Goal: Task Accomplishment & Management: Use online tool/utility

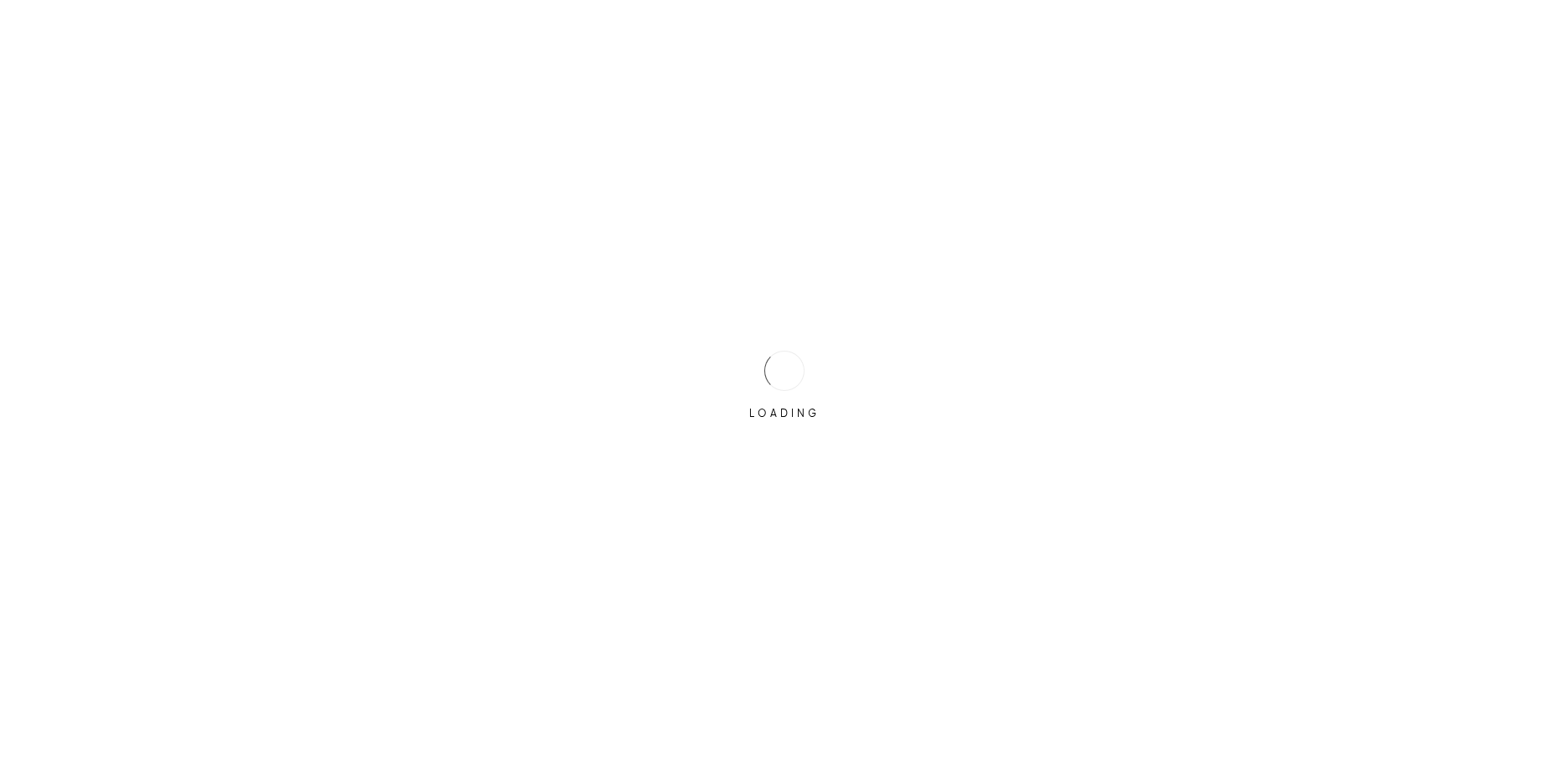
type input "[EMAIL_ADDRESS][DOMAIN_NAME]"
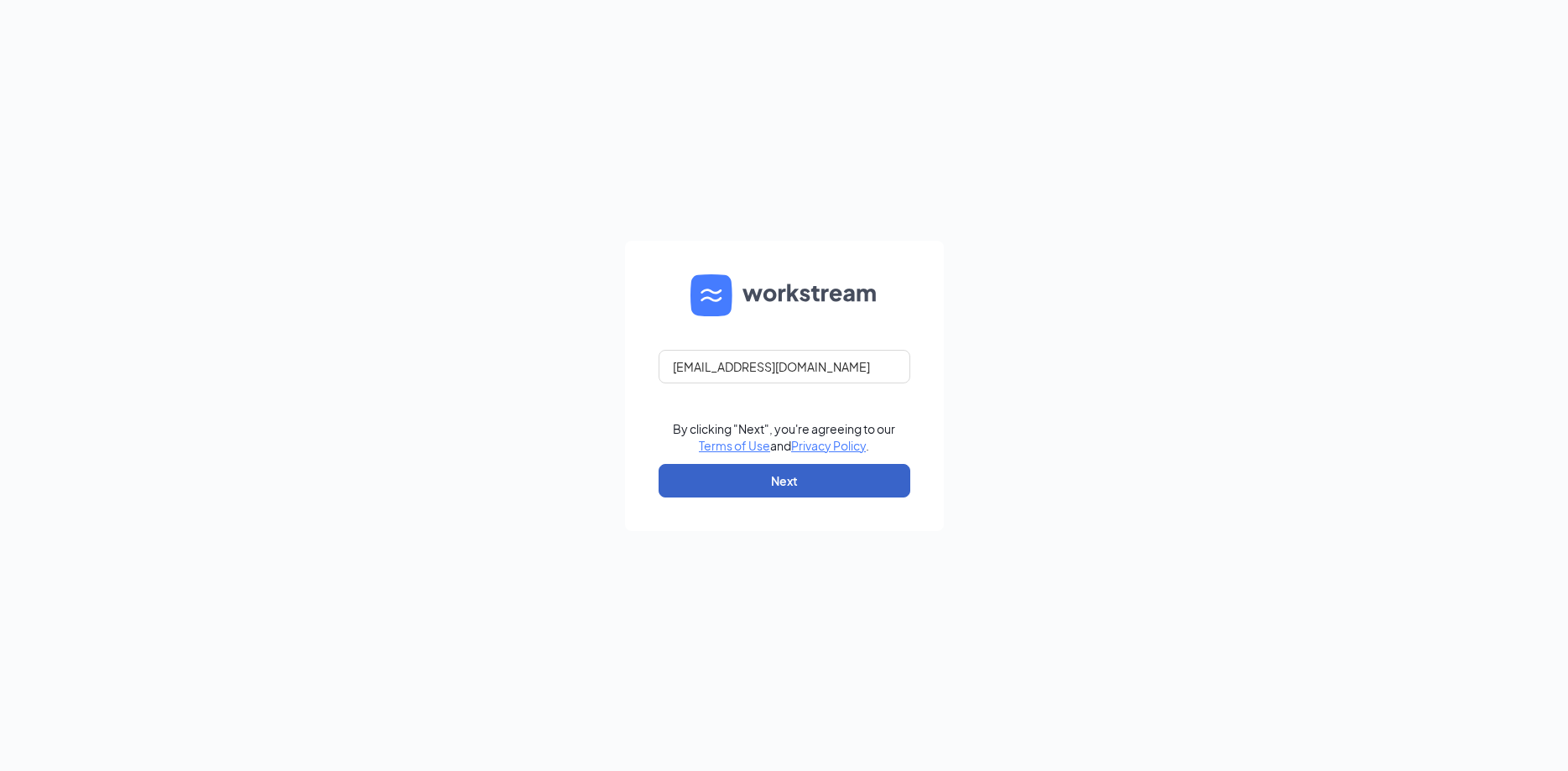
drag, startPoint x: 788, startPoint y: 482, endPoint x: 771, endPoint y: 483, distance: 17.0
click at [790, 482] on button "Next" at bounding box center [784, 481] width 252 height 34
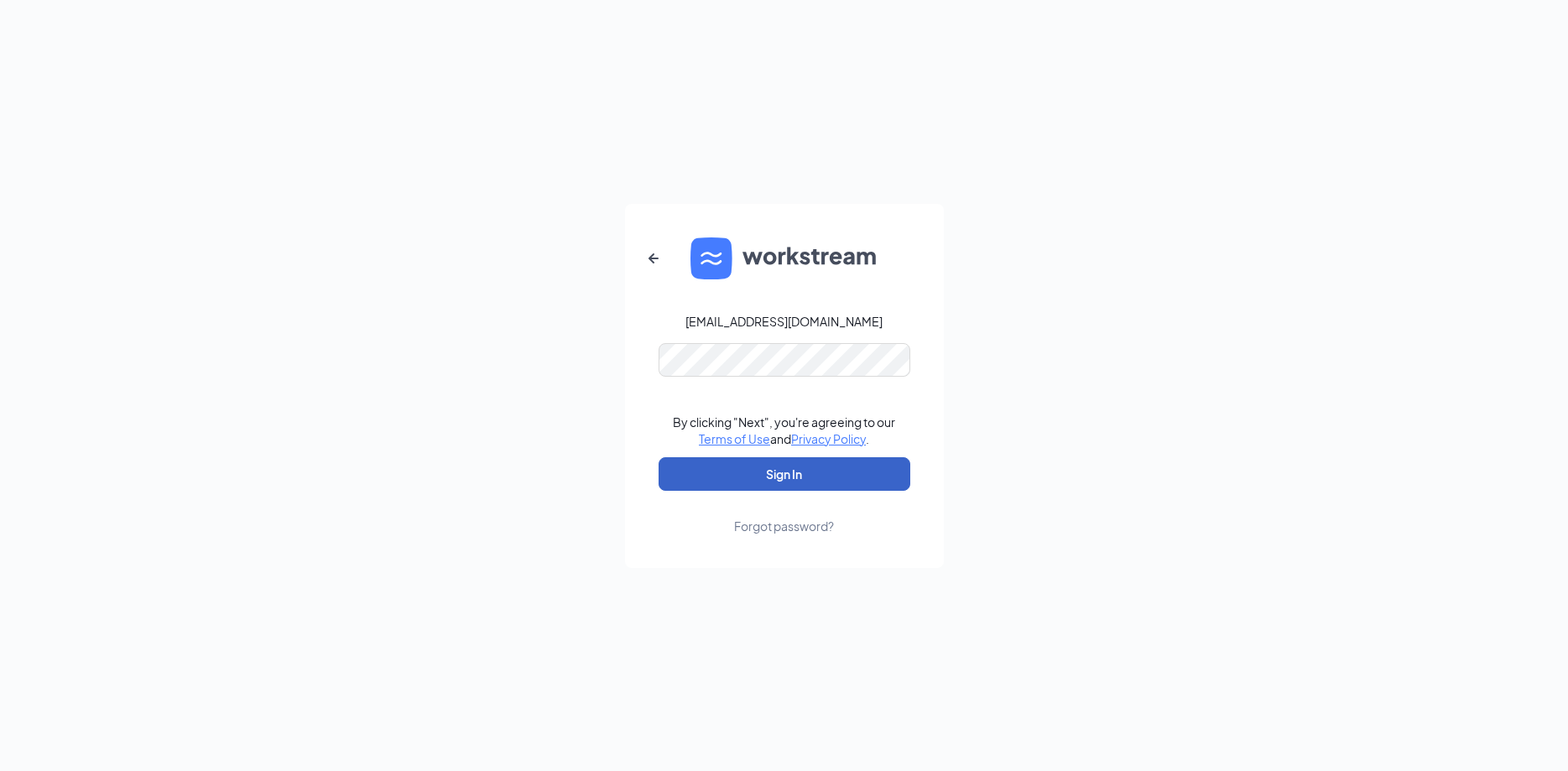
click at [832, 474] on button "Sign In" at bounding box center [784, 474] width 252 height 34
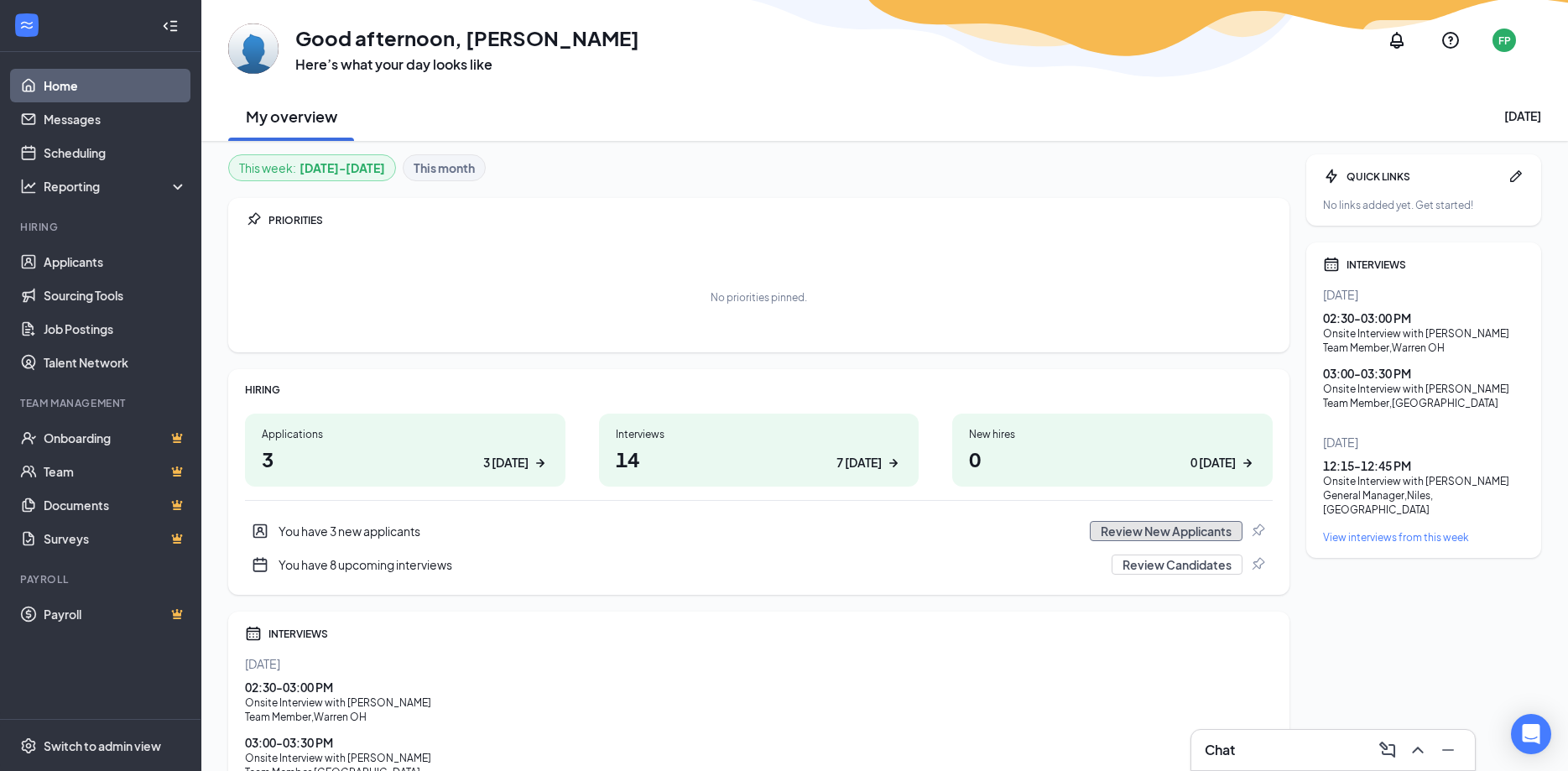
click at [1178, 526] on button "Review New Applicants" at bounding box center [1166, 531] width 153 height 20
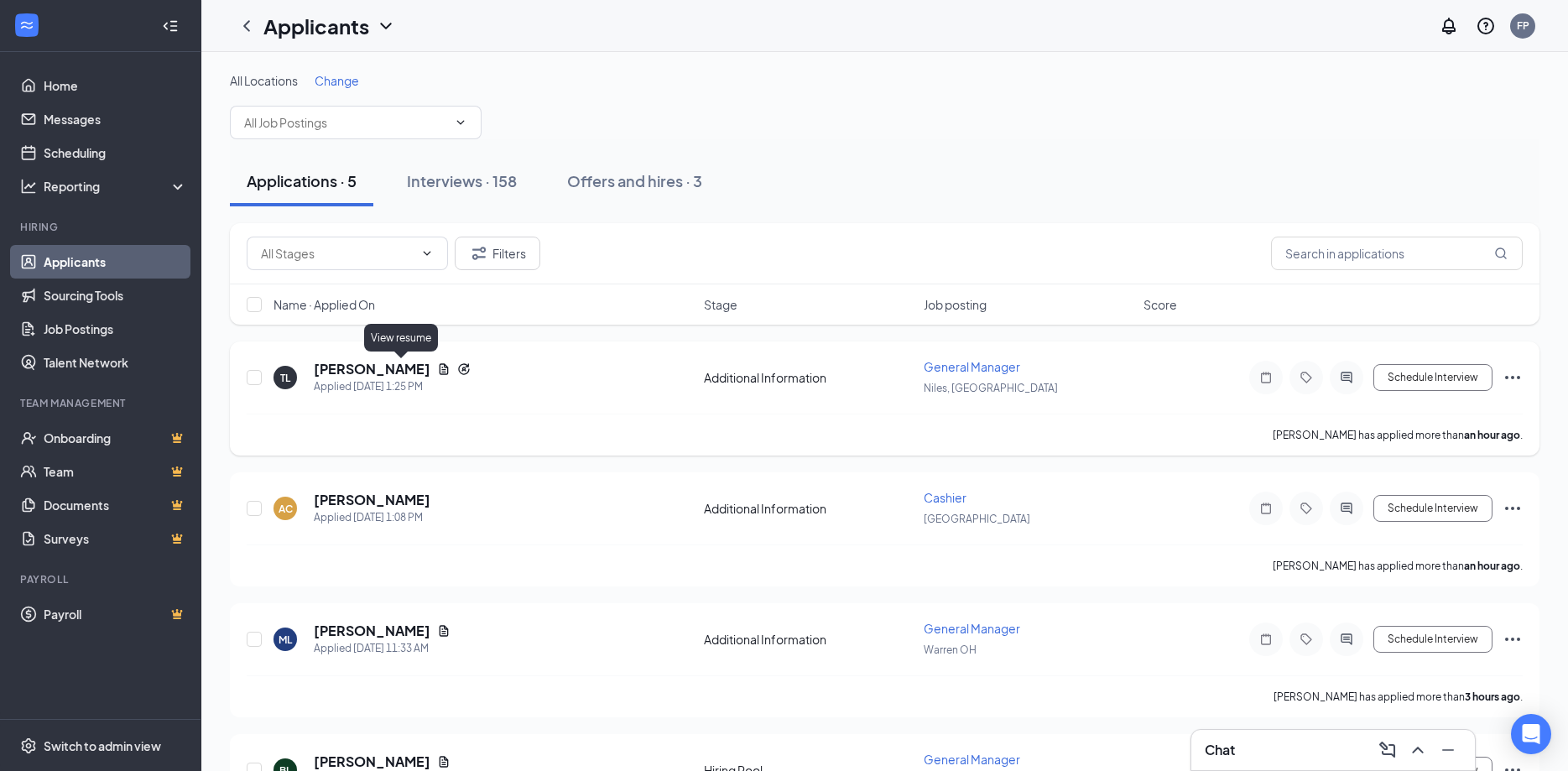
click at [439, 372] on icon "Document" at bounding box center [444, 368] width 9 height 11
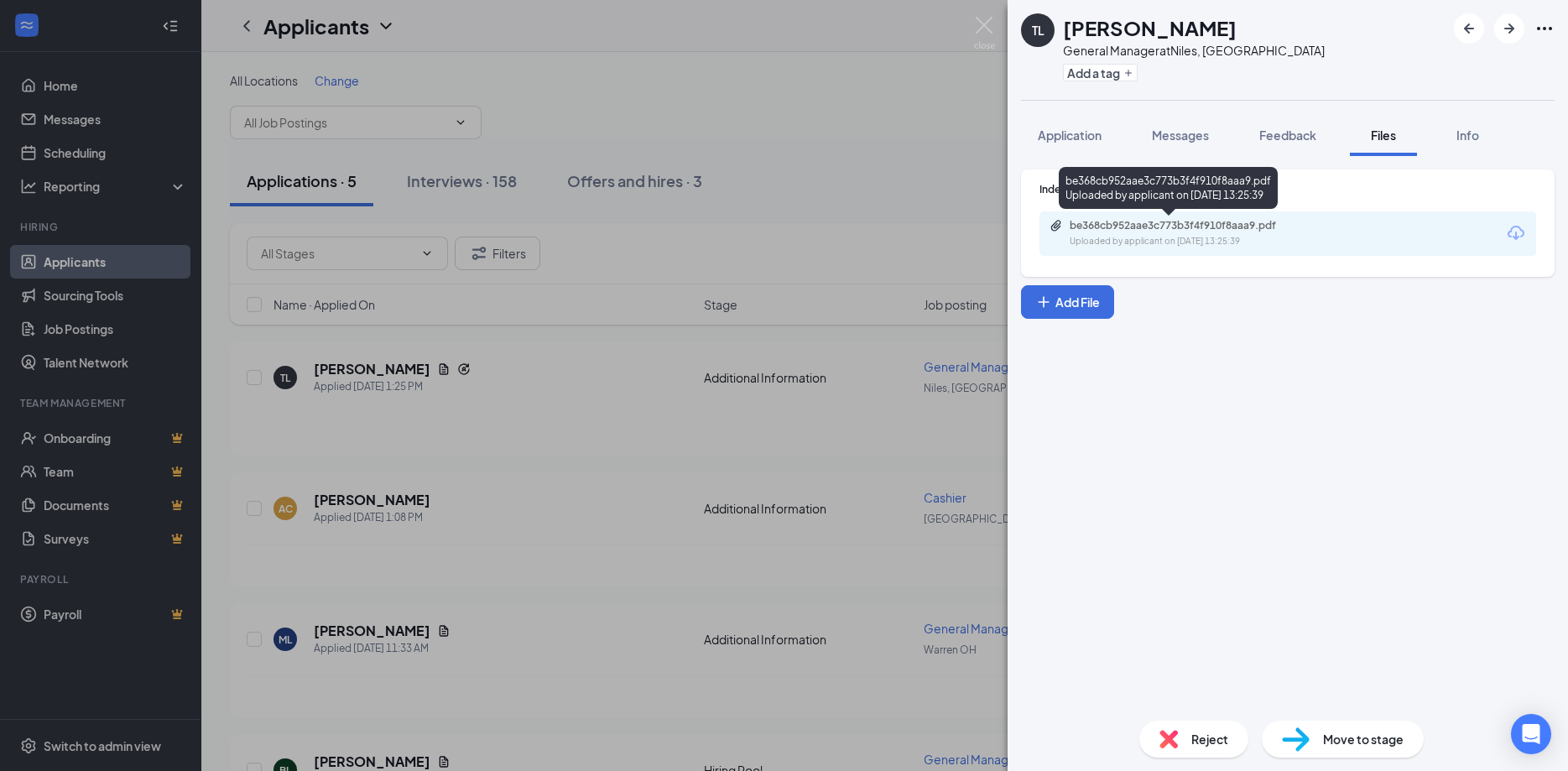
click at [1201, 225] on div "be368cb952aae3c773b3f4f910f8aaa9.pdf" at bounding box center [1186, 226] width 235 height 14
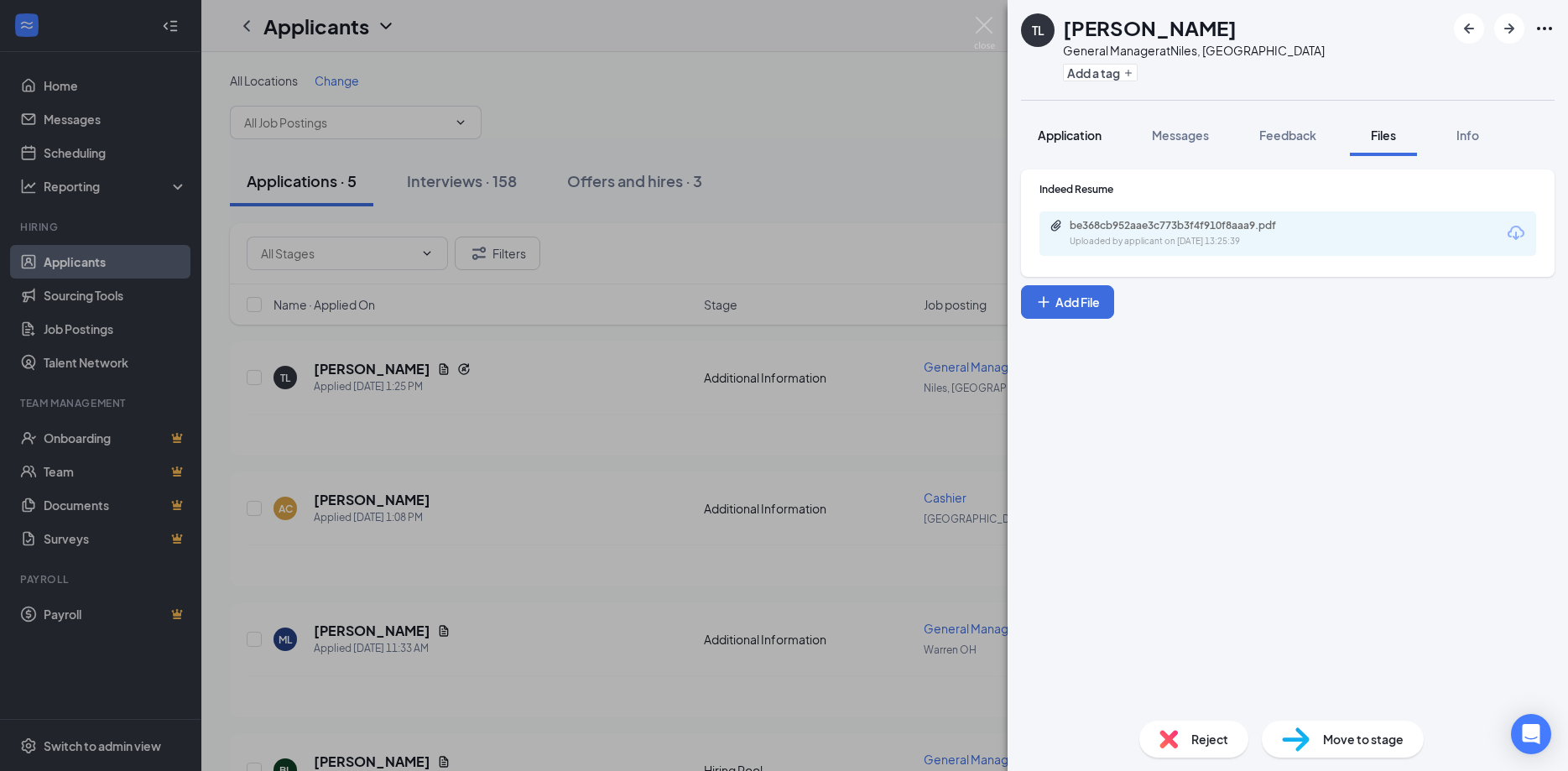
click at [1069, 135] on span "Application" at bounding box center [1069, 135] width 64 height 15
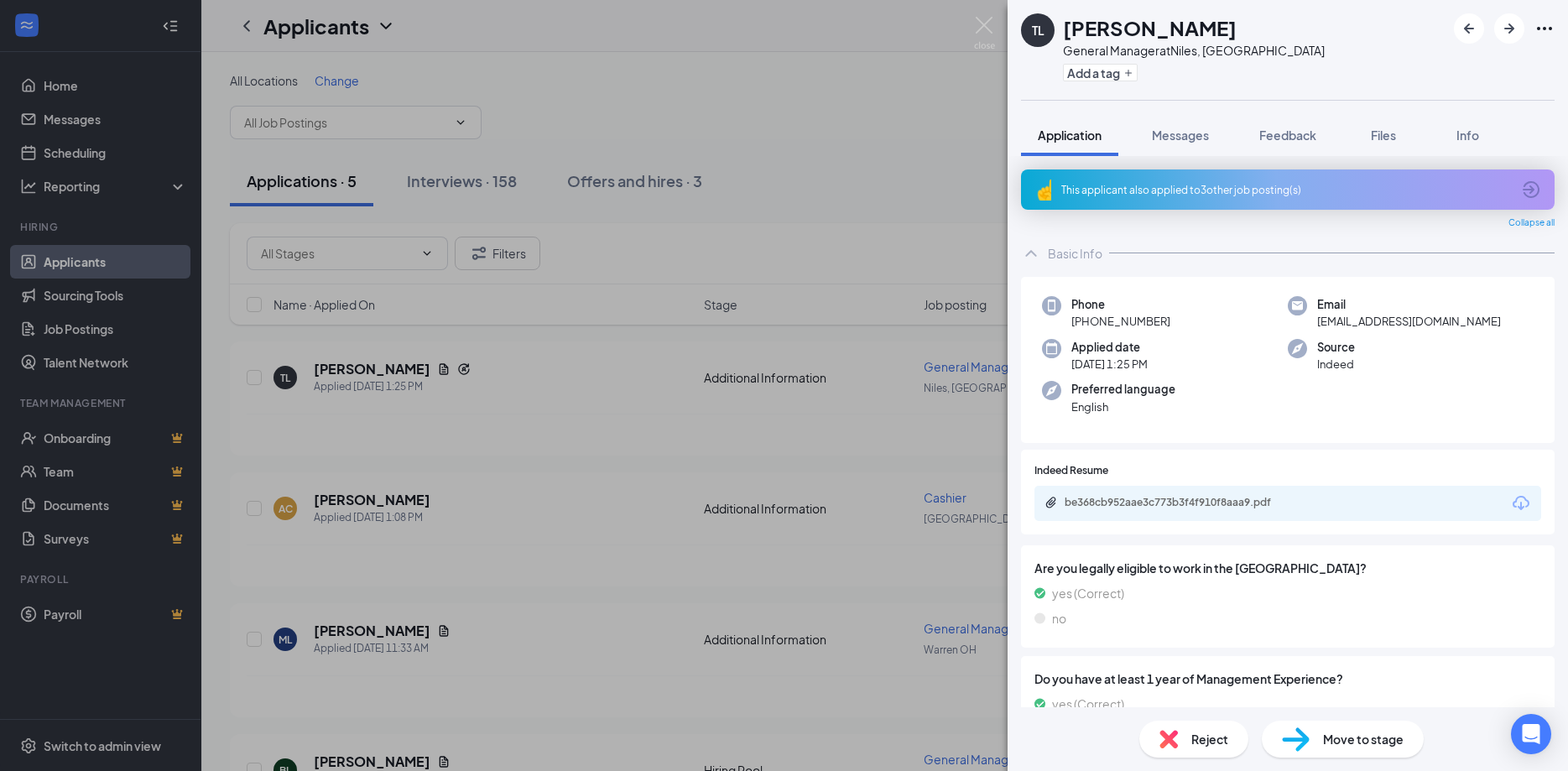
click at [1223, 198] on div "This applicant also applied to 3 other job posting(s)" at bounding box center [1287, 189] width 533 height 40
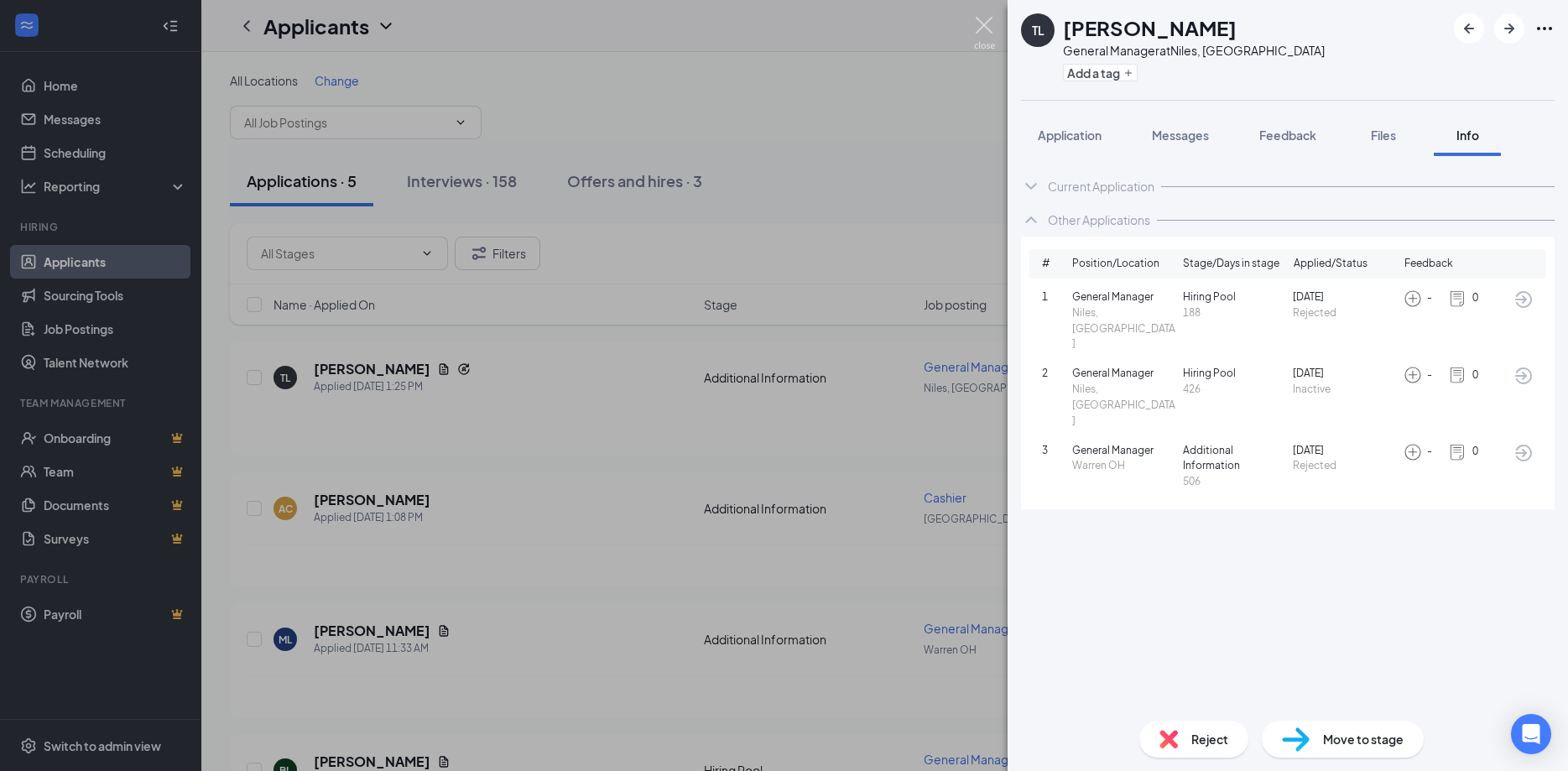
click at [985, 19] on img at bounding box center [985, 33] width 21 height 33
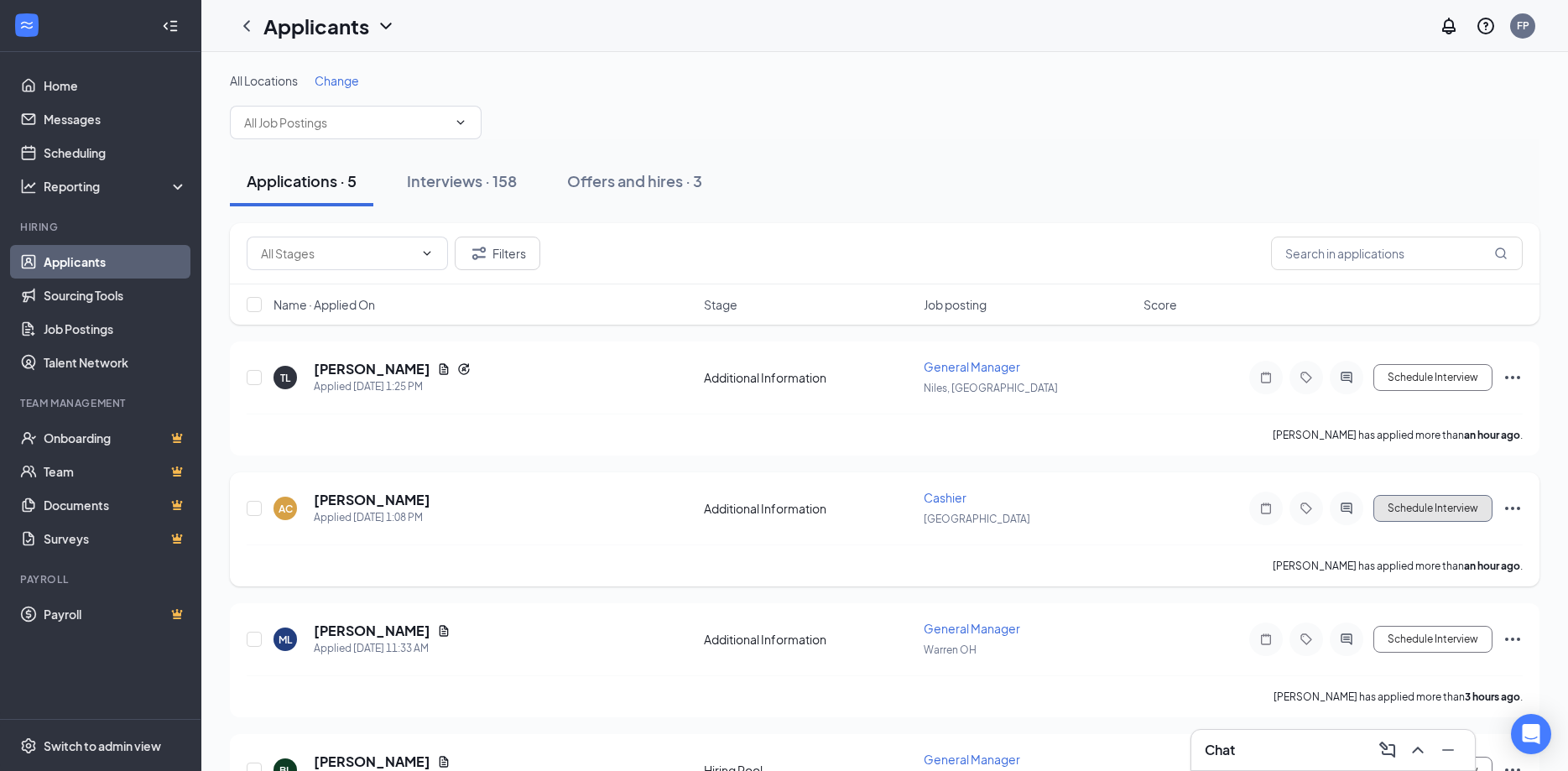
click at [1415, 513] on button "Schedule Interview" at bounding box center [1432, 509] width 119 height 27
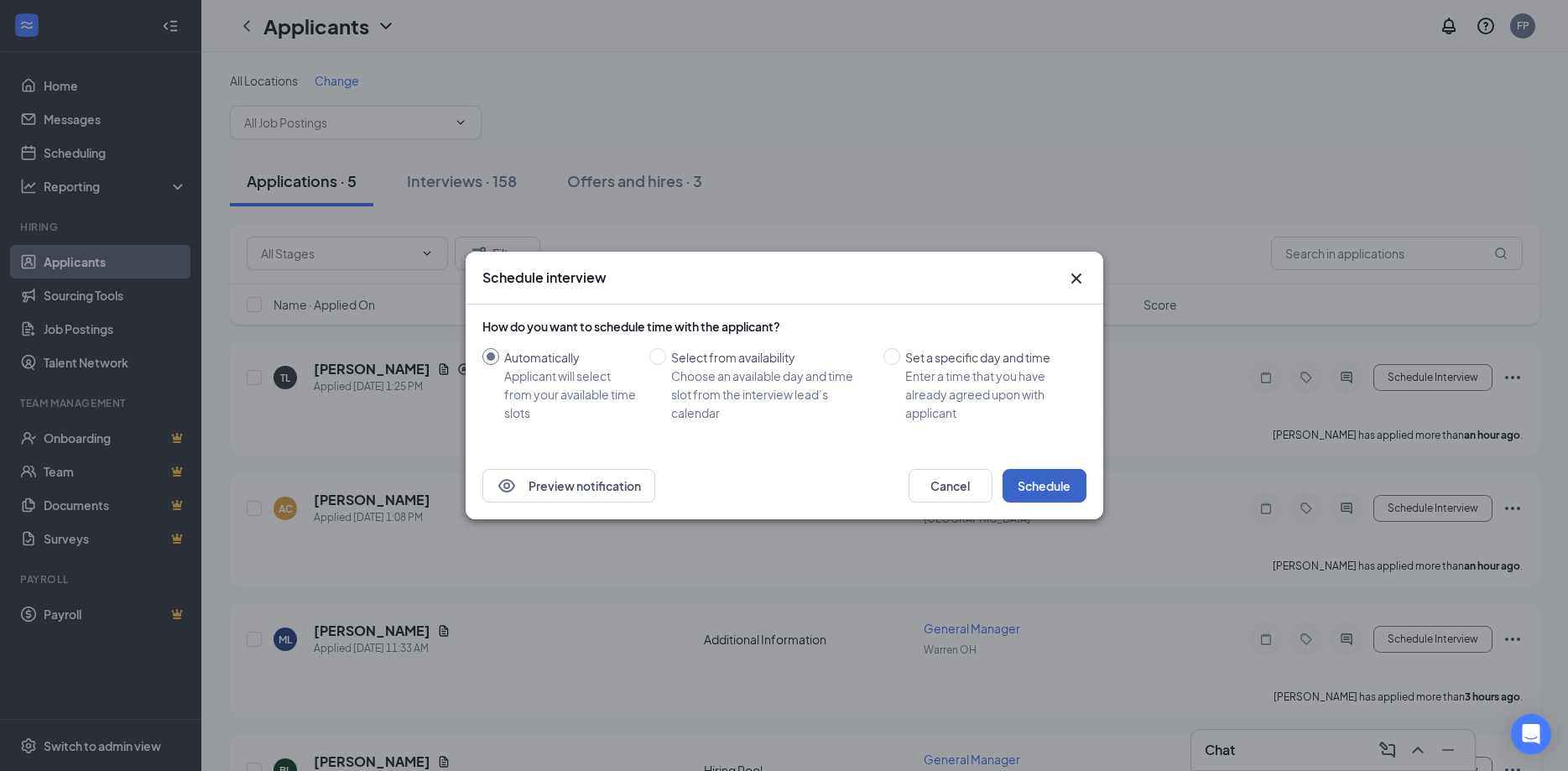
drag, startPoint x: 1029, startPoint y: 479, endPoint x: 707, endPoint y: 430, distance: 325.7
click at [1024, 478] on button "Schedule" at bounding box center [1044, 486] width 84 height 34
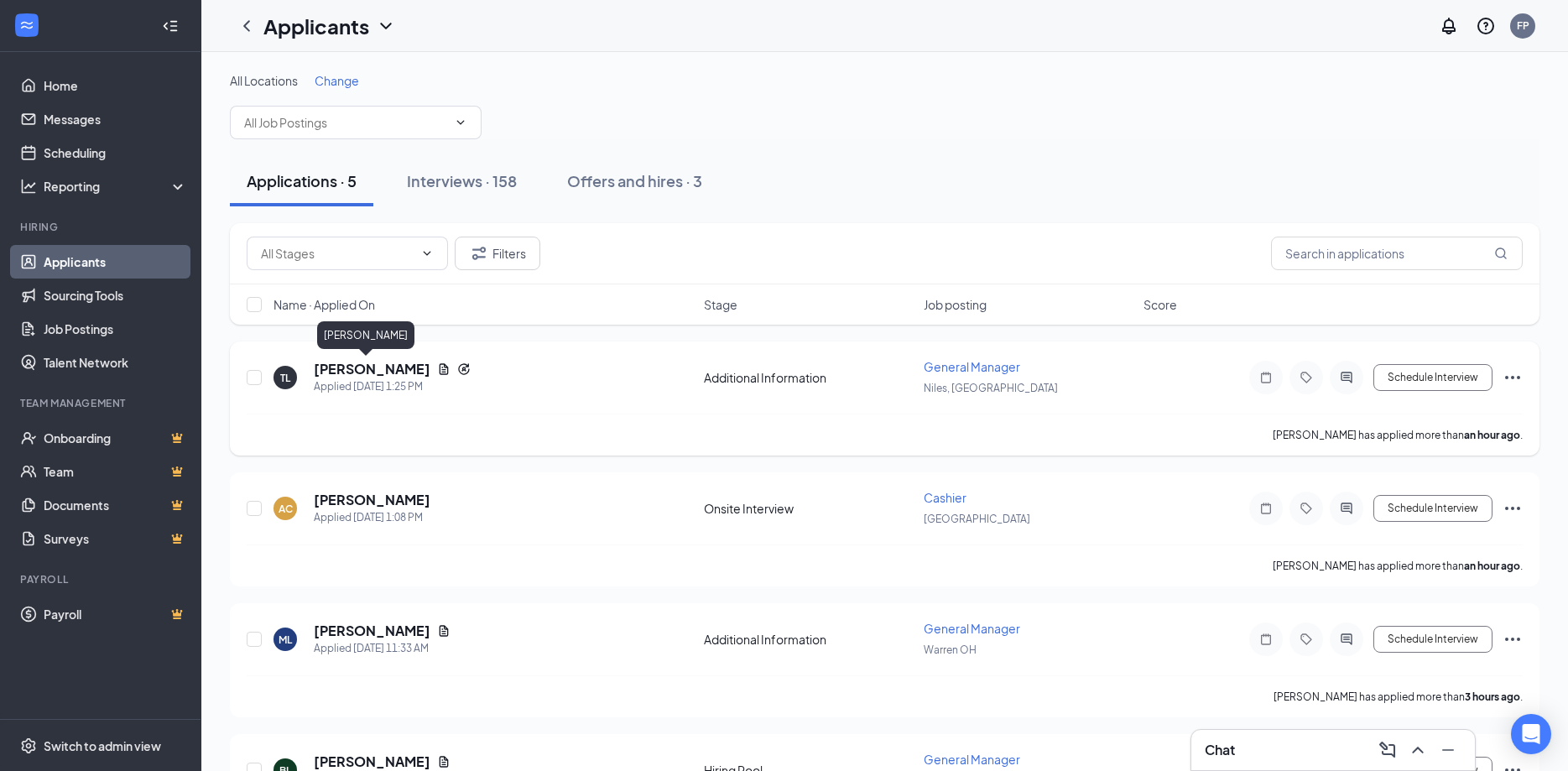
click at [326, 368] on h5 "Tyler lampe" at bounding box center [372, 369] width 117 height 19
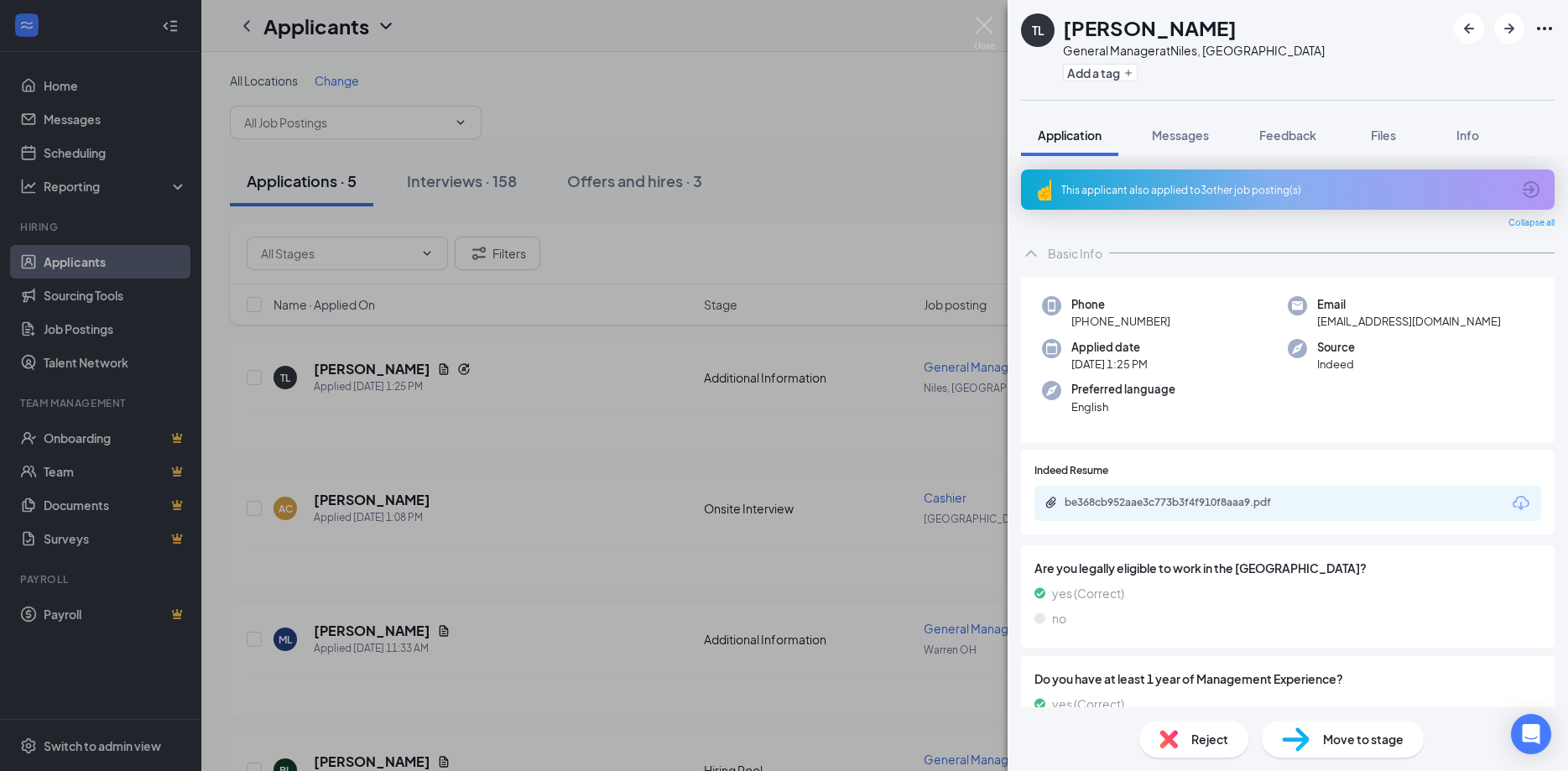
click at [1208, 747] on div "Reject" at bounding box center [1193, 740] width 109 height 37
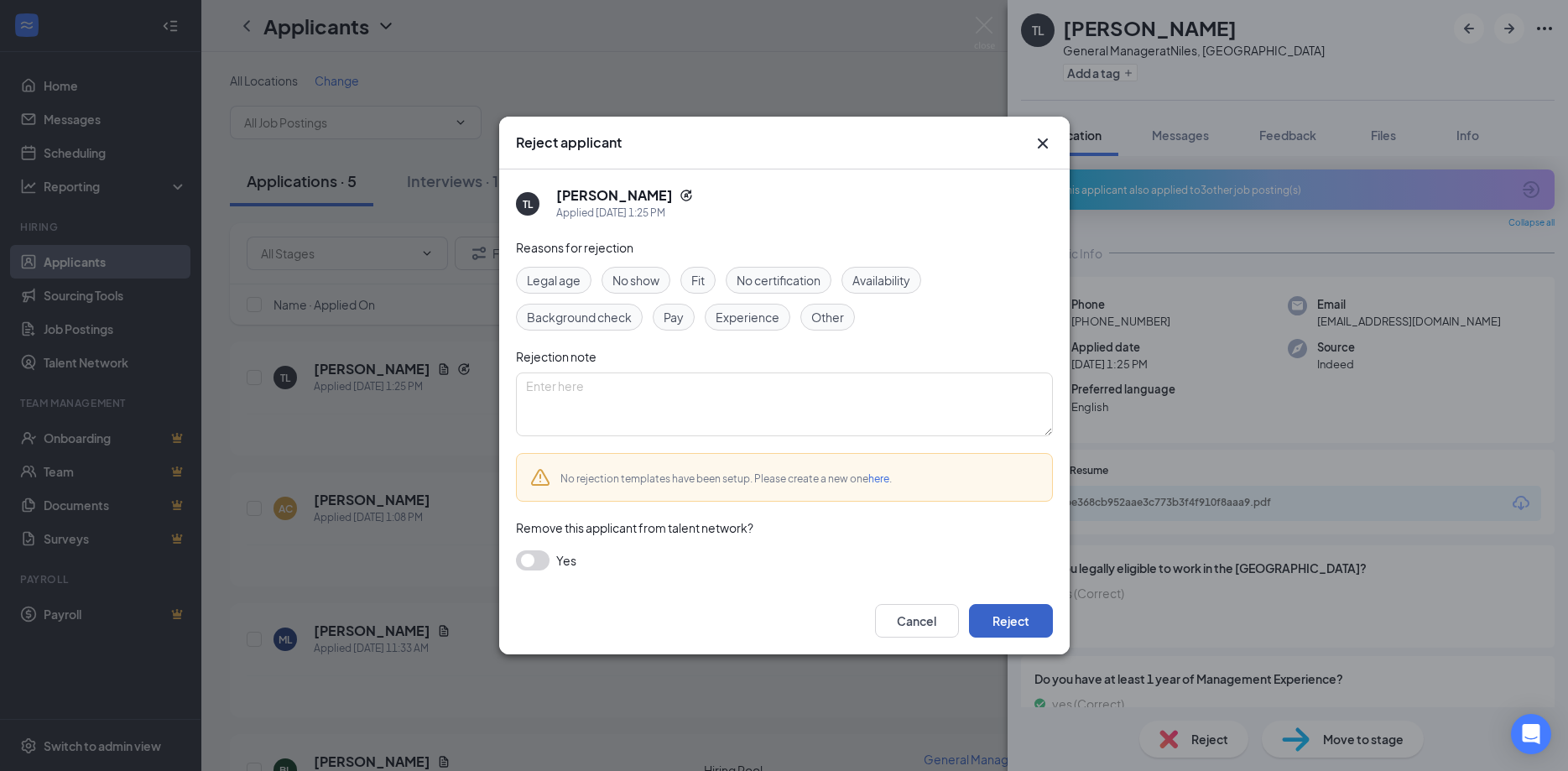
click at [985, 619] on button "Reject" at bounding box center [1011, 621] width 84 height 34
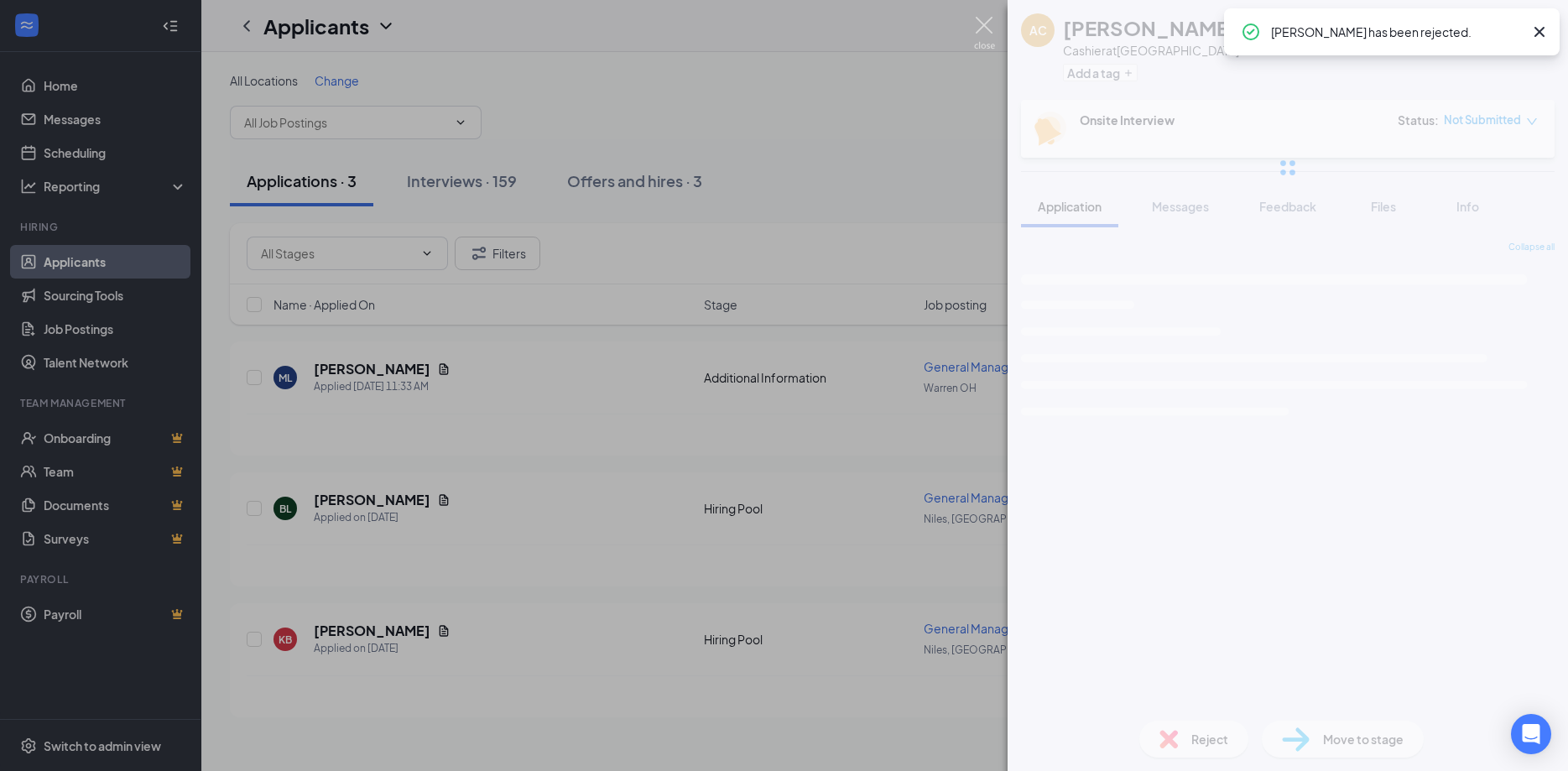
drag, startPoint x: 984, startPoint y: 28, endPoint x: 371, endPoint y: 14, distance: 613.2
click at [980, 28] on img at bounding box center [985, 33] width 21 height 33
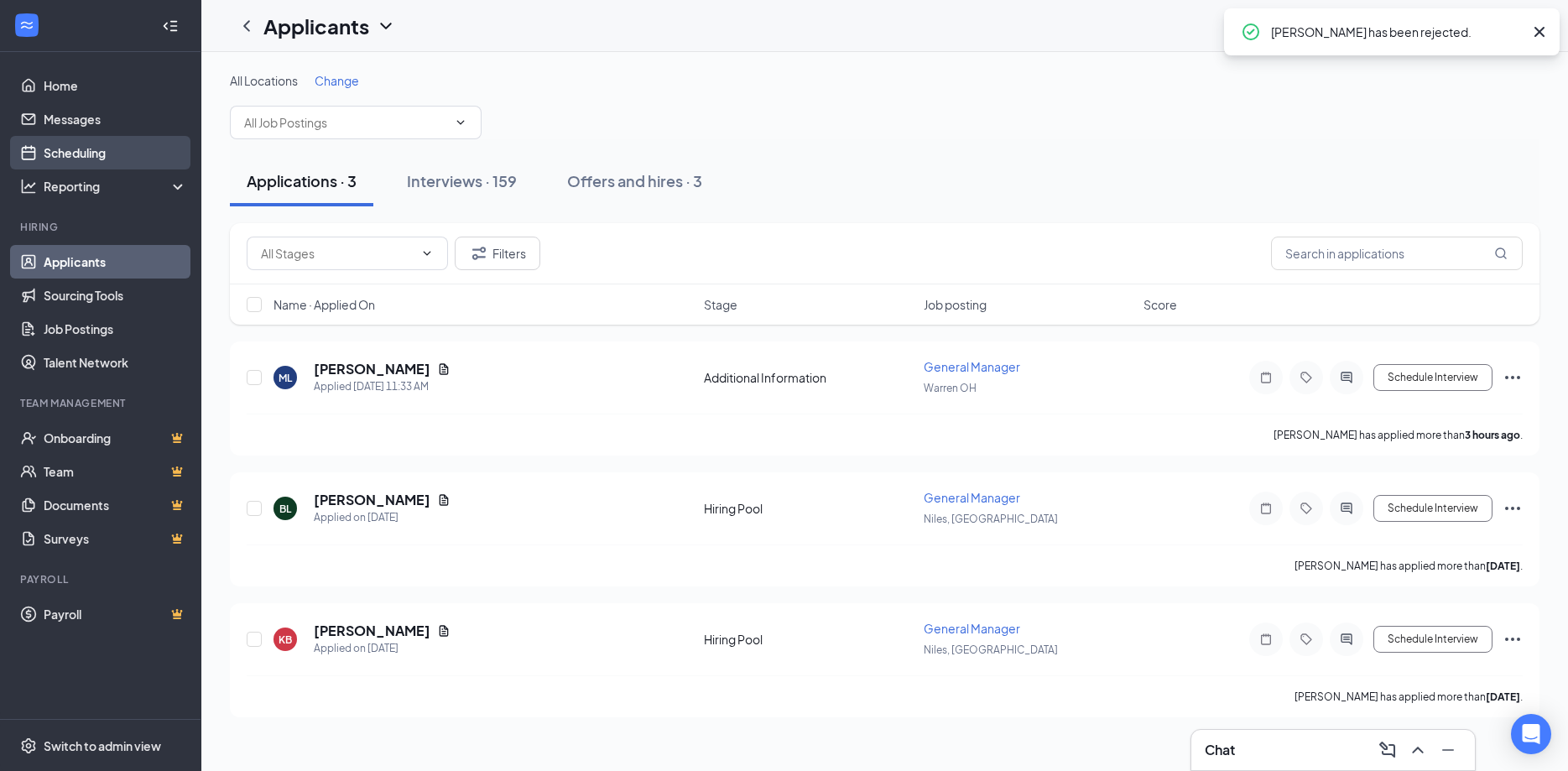
click at [49, 151] on link "Scheduling" at bounding box center [114, 153] width 143 height 34
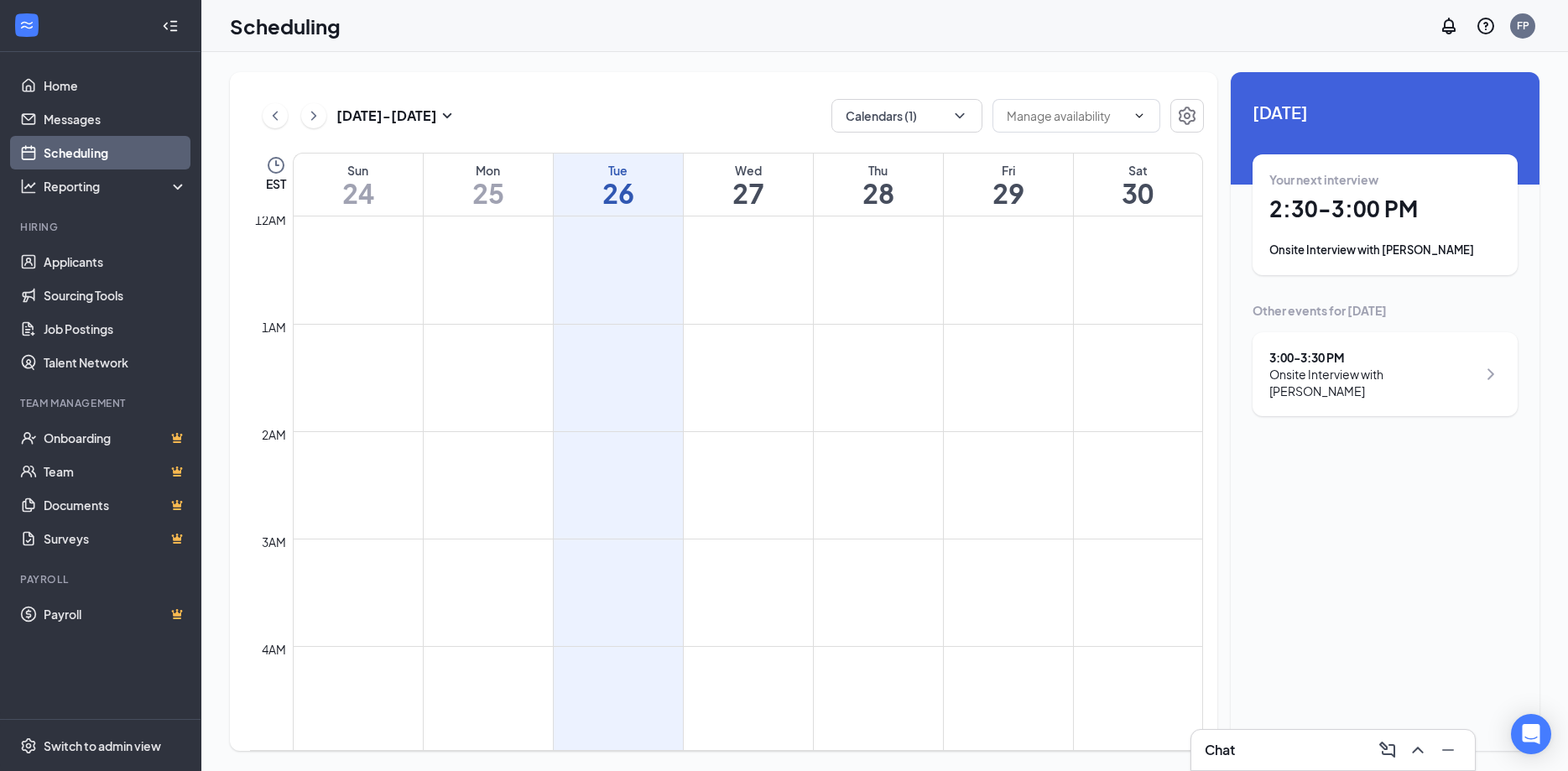
scroll to position [824, 0]
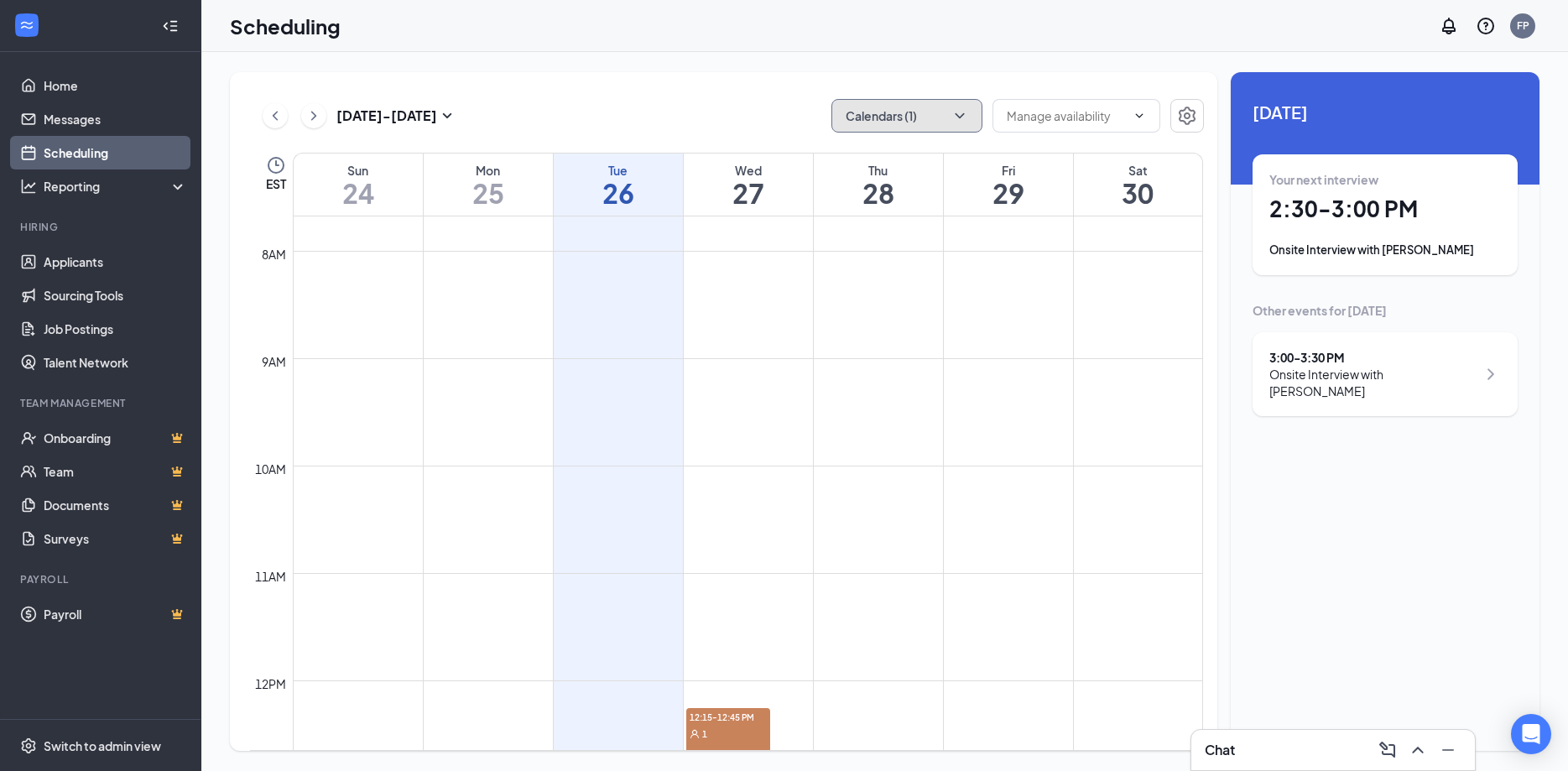
click at [964, 120] on icon "ChevronDown" at bounding box center [960, 116] width 17 height 17
drag, startPoint x: 850, startPoint y: 234, endPoint x: 844, endPoint y: 227, distance: 9.2
click at [850, 233] on input "Michael P" at bounding box center [904, 228] width 119 height 17
checkbox input "false"
checkbox input "true"
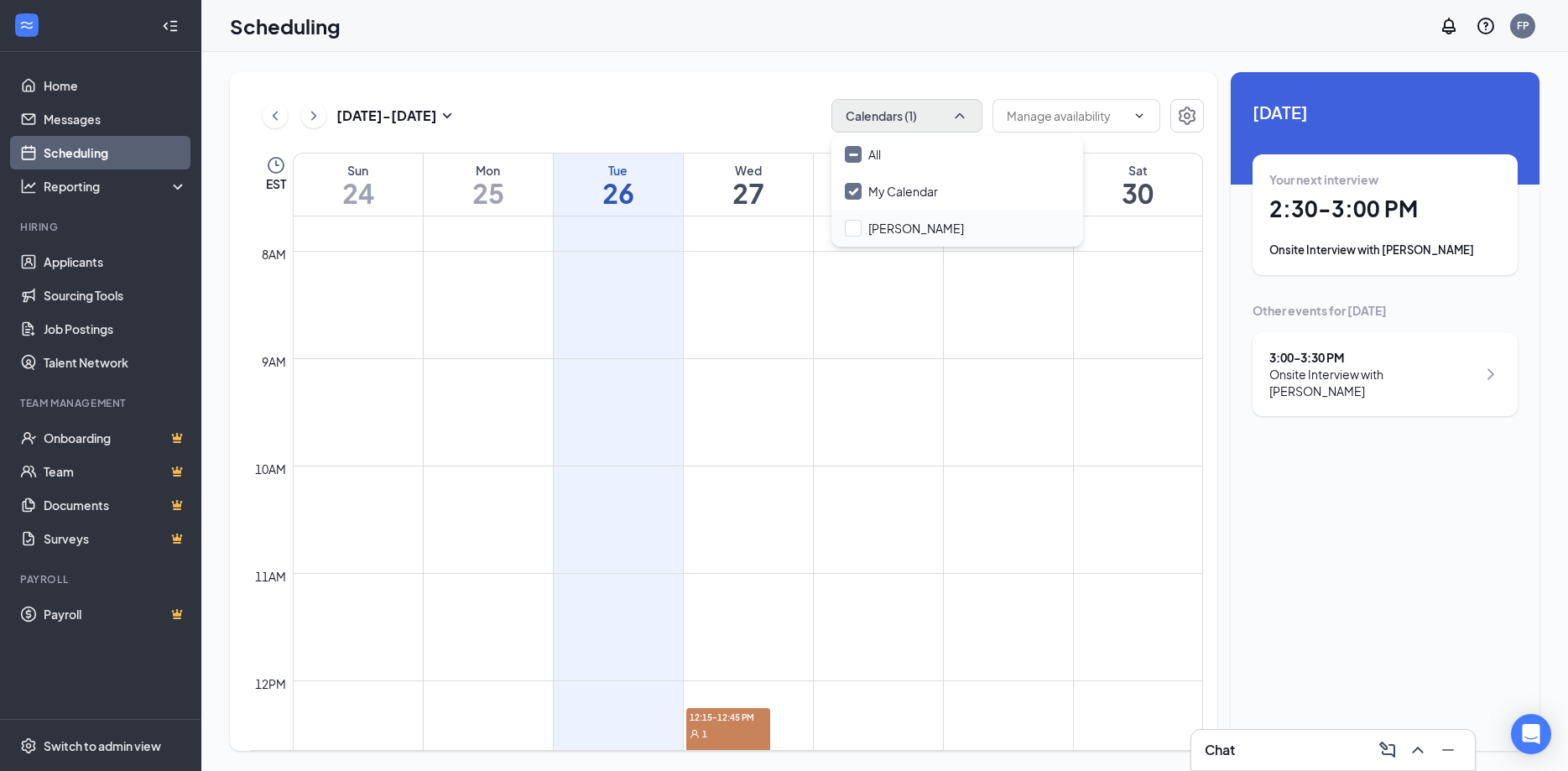
checkbox input "true"
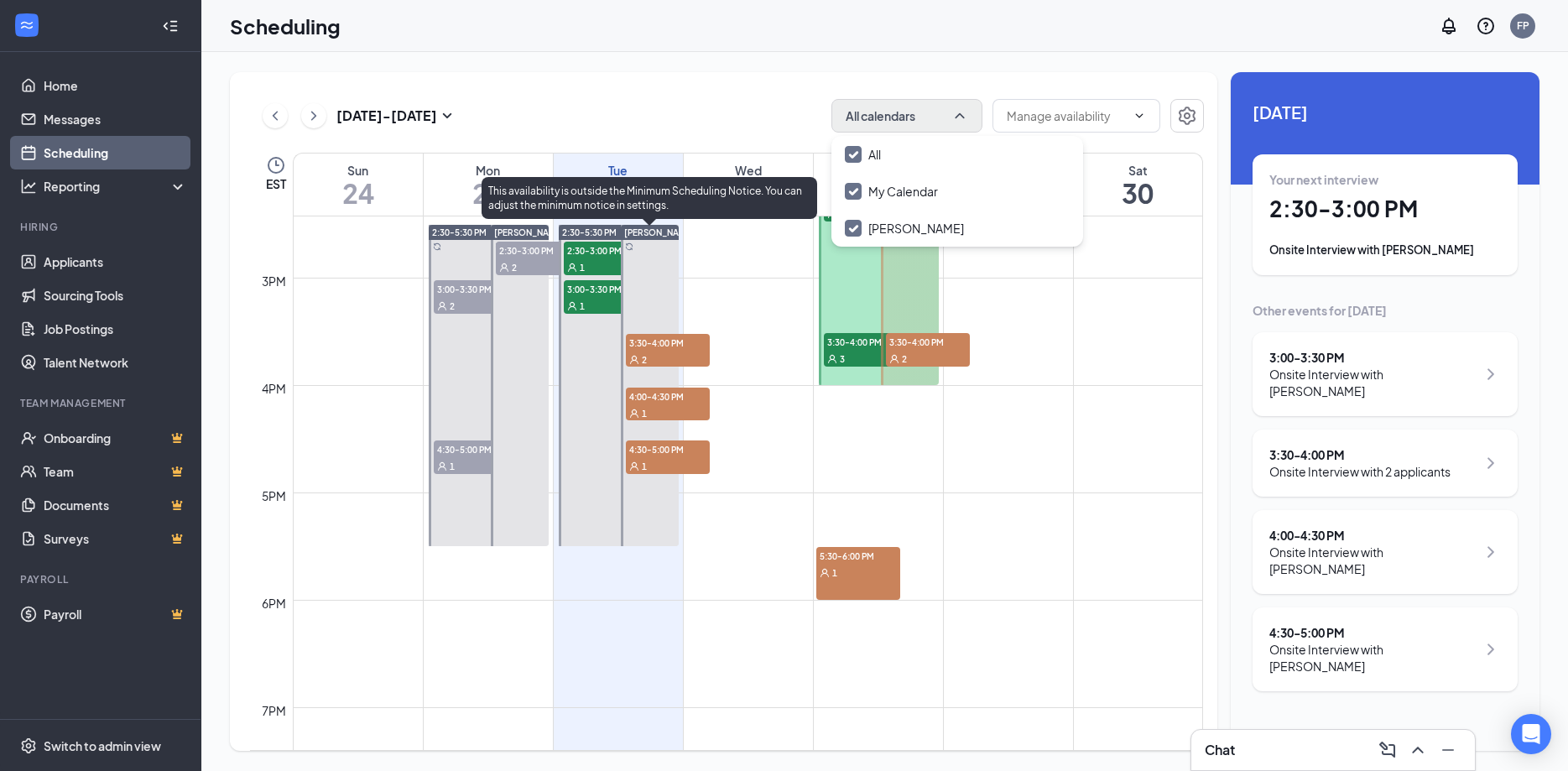
scroll to position [1187, 0]
